Goal: Register for event/course

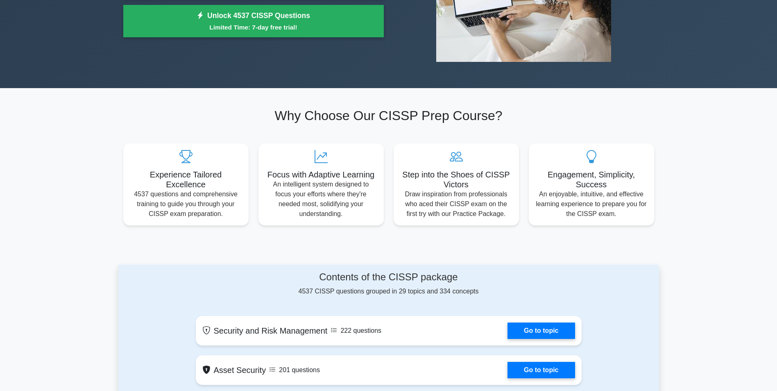
scroll to position [24, 0]
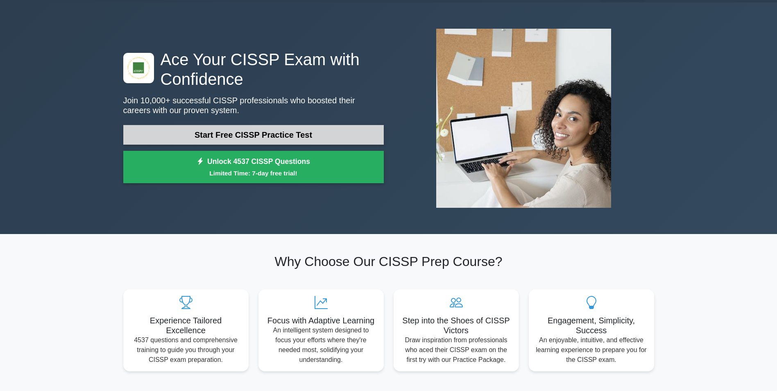
click at [278, 136] on link "Start Free CISSP Practice Test" at bounding box center [253, 135] width 260 height 20
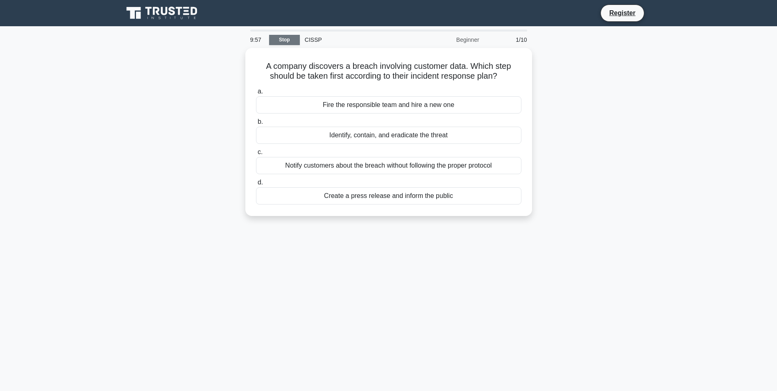
click at [277, 38] on link "Stop" at bounding box center [284, 40] width 31 height 10
